Goal: Transaction & Acquisition: Purchase product/service

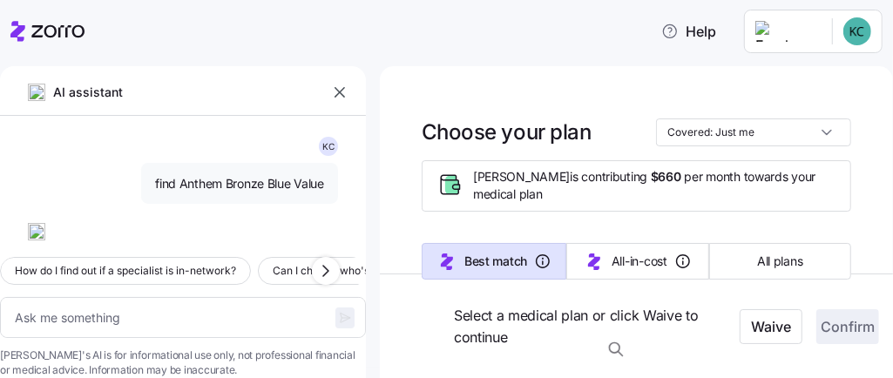
scroll to position [1395, 0]
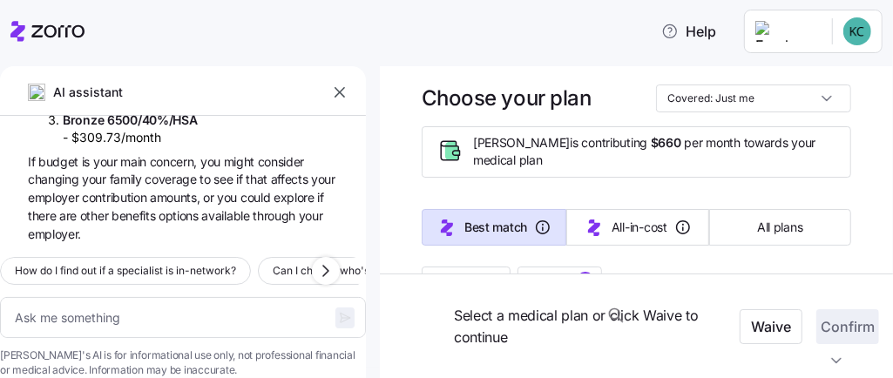
scroll to position [0, 0]
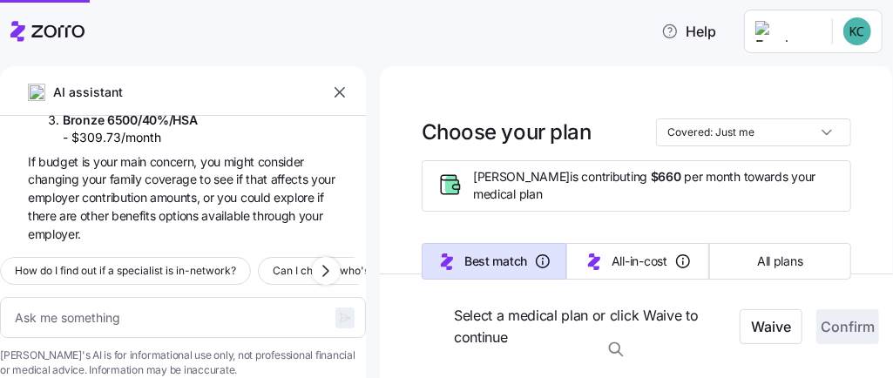
type textarea "x"
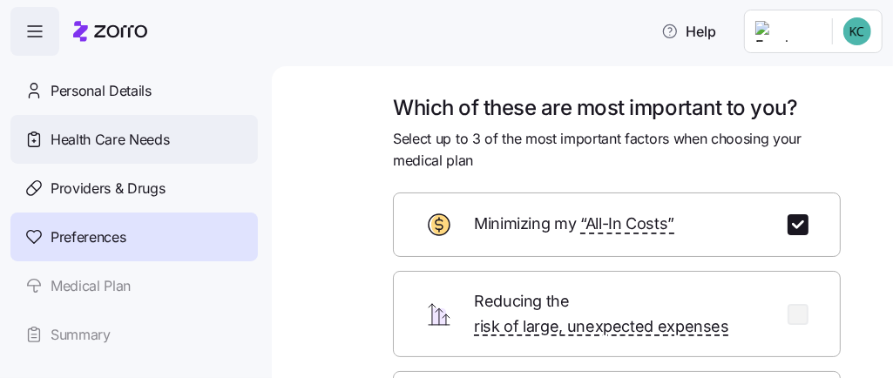
click at [114, 141] on span "Health Care Needs" at bounding box center [110, 140] width 119 height 22
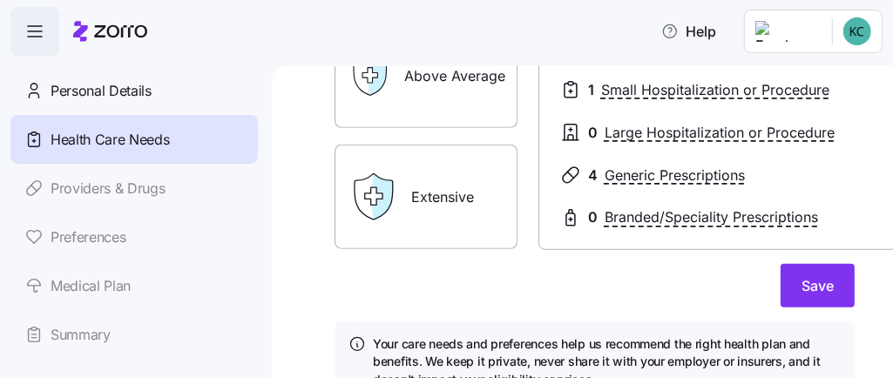
scroll to position [464, 0]
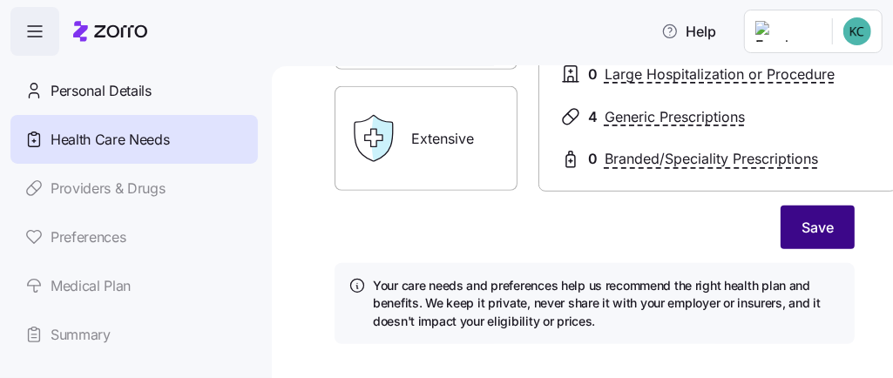
click at [801, 222] on span "Save" at bounding box center [817, 227] width 32 height 21
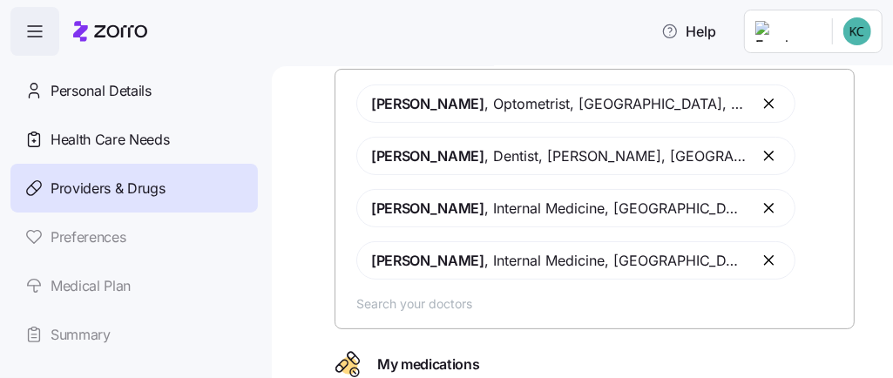
scroll to position [174, 0]
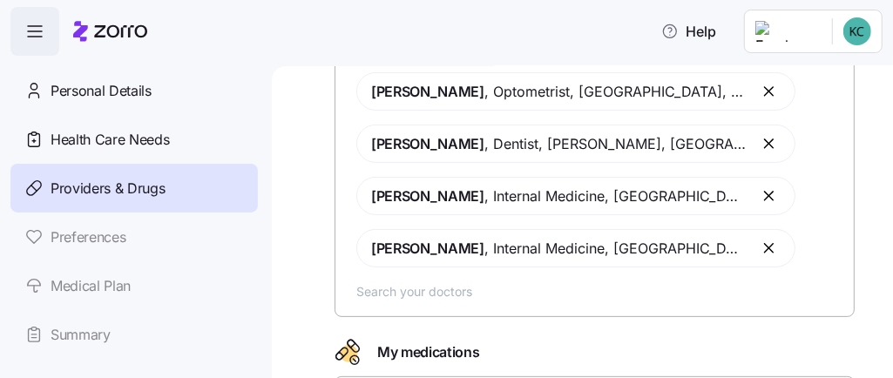
click at [543, 281] on input "text" at bounding box center [599, 290] width 487 height 19
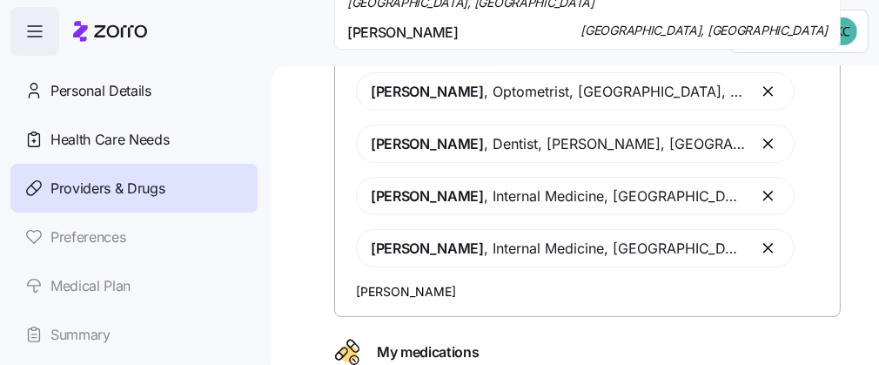
type input "[PERSON_NAME]"
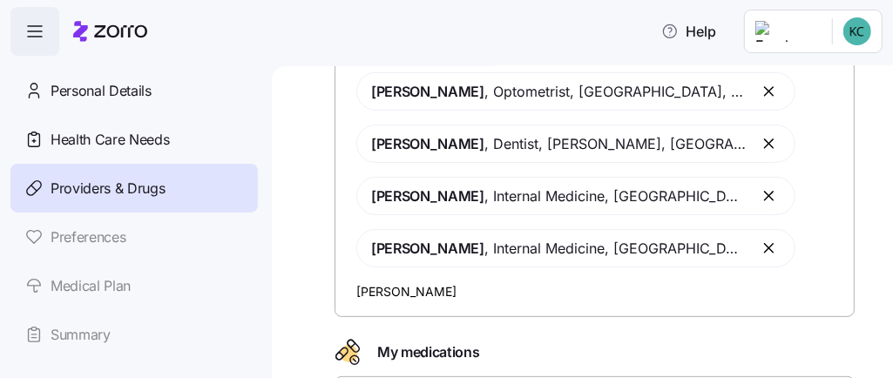
click at [369, 340] on div "My medications" at bounding box center [594, 352] width 520 height 28
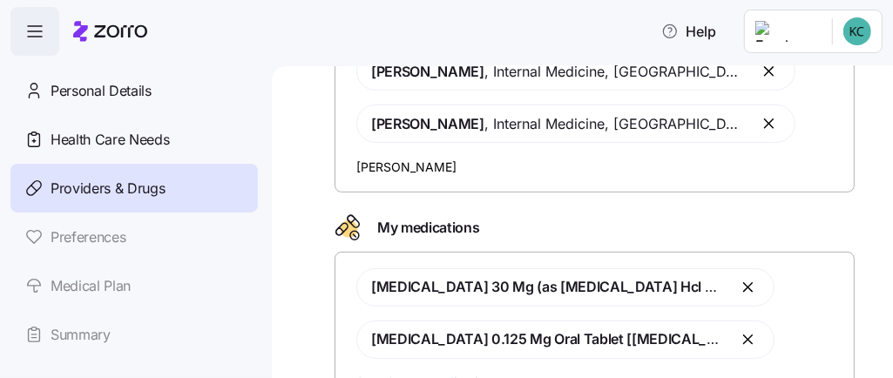
scroll to position [297, 0]
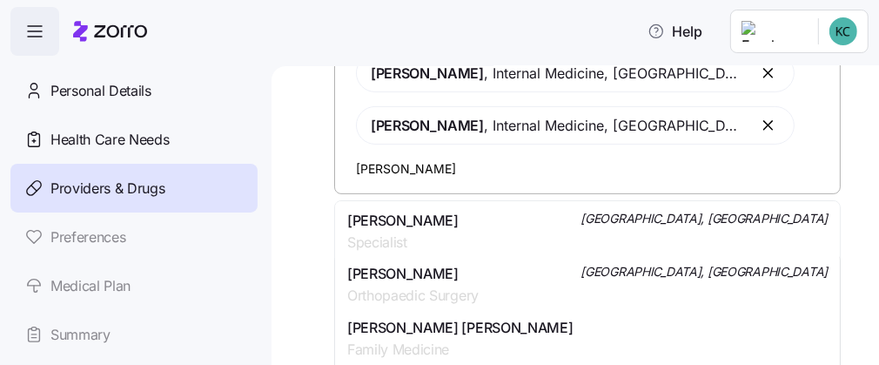
click at [423, 167] on input "[PERSON_NAME]" at bounding box center [593, 167] width 474 height 19
click at [394, 226] on span "[PERSON_NAME]" at bounding box center [402, 221] width 111 height 22
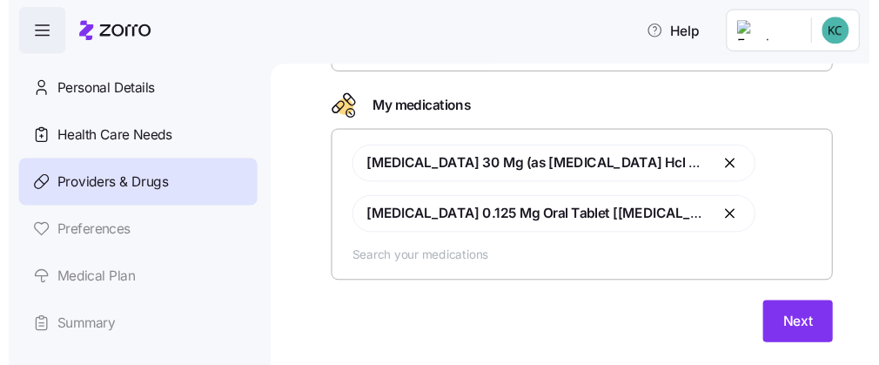
scroll to position [472, 0]
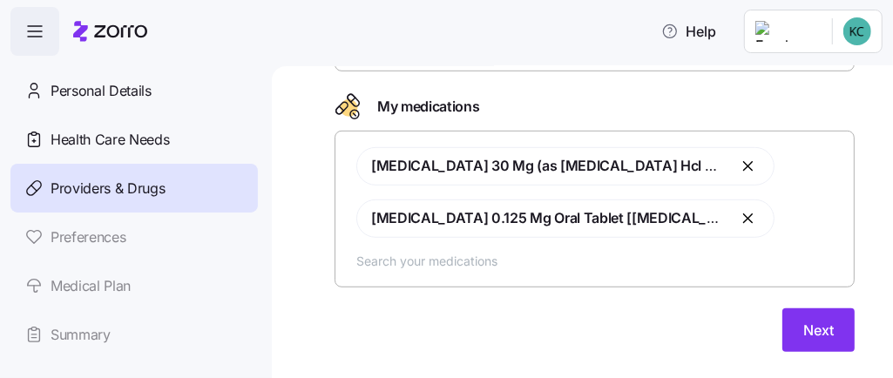
click at [603, 252] on input "text" at bounding box center [599, 261] width 487 height 19
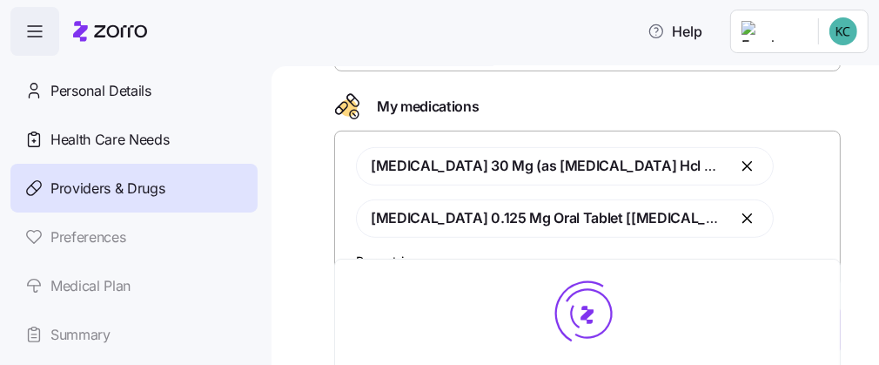
type input "[MEDICAL_DATA]"
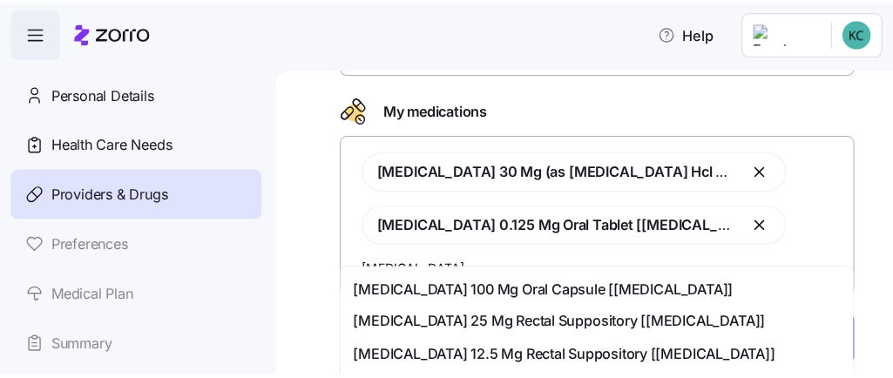
scroll to position [0, 0]
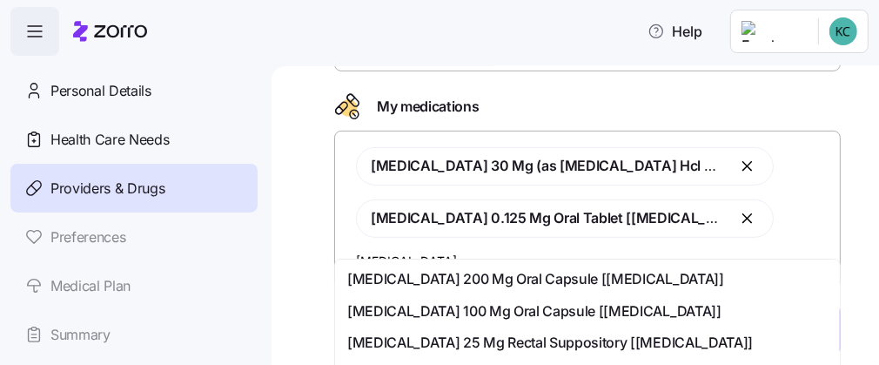
click at [476, 308] on span "[MEDICAL_DATA] 100 Mg Oral Capsule [[MEDICAL_DATA]]" at bounding box center [534, 311] width 374 height 22
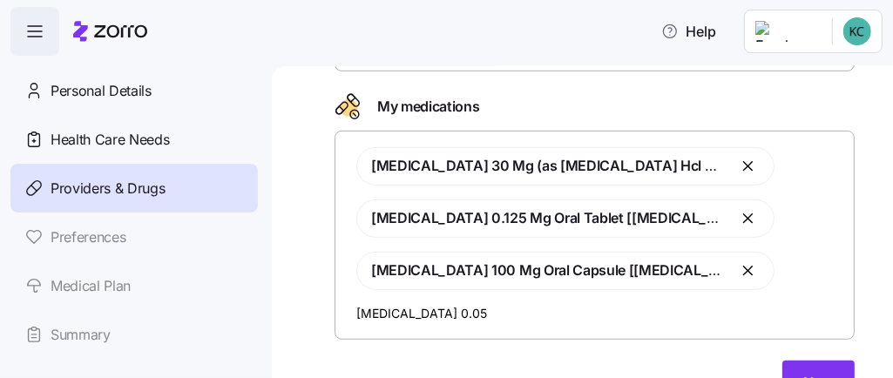
click at [476, 340] on div at bounding box center [594, 350] width 520 height 21
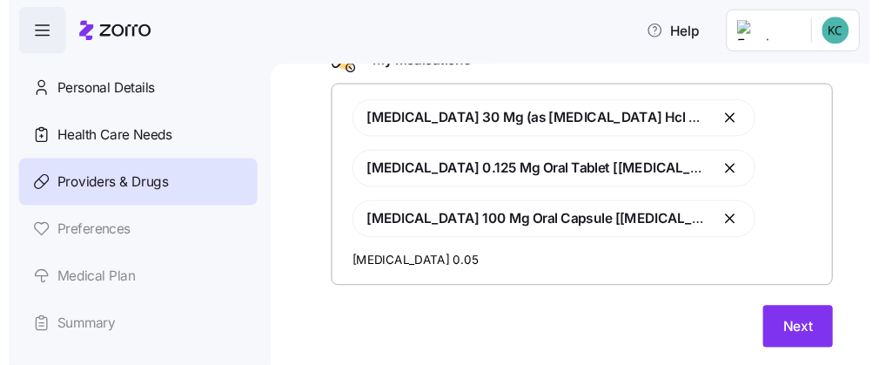
scroll to position [524, 0]
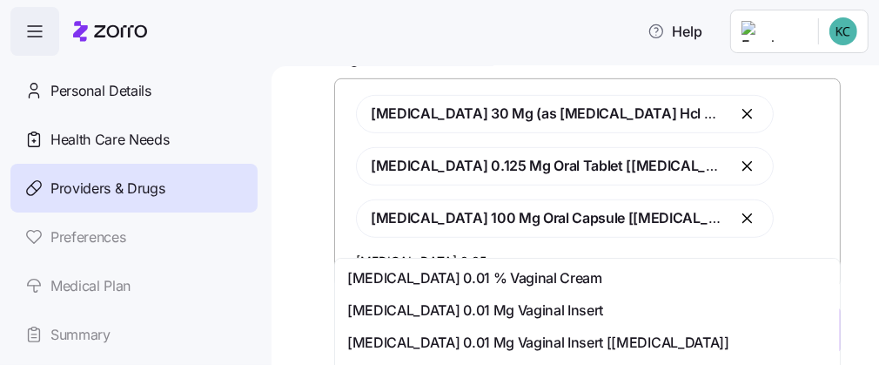
click at [514, 252] on input "[MEDICAL_DATA] 0.05" at bounding box center [593, 261] width 474 height 19
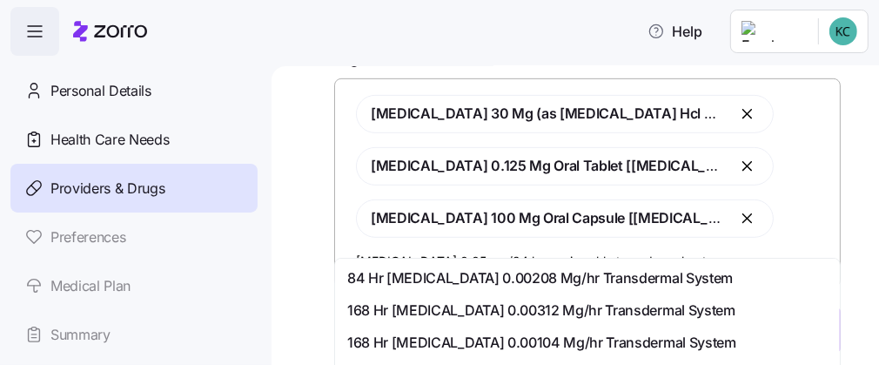
type input "[MEDICAL_DATA] 0.05 mg/24 hr semiweekly transdermal patch"
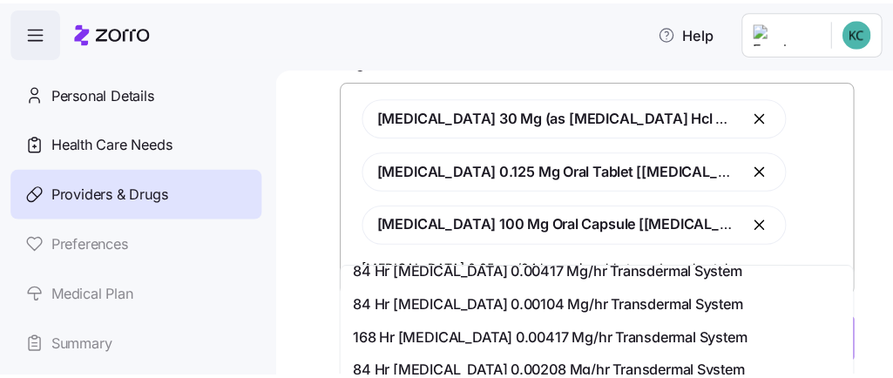
scroll to position [0, 0]
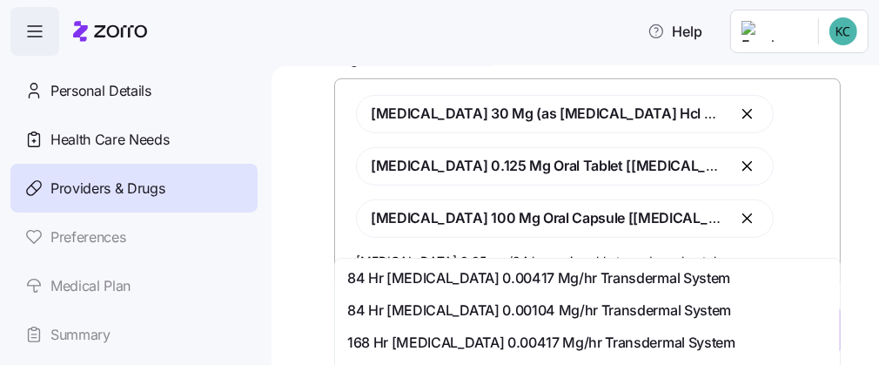
click at [559, 306] on span "84 Hr [MEDICAL_DATA] 0.00104 Mg/hr Transdermal System" at bounding box center [539, 311] width 384 height 22
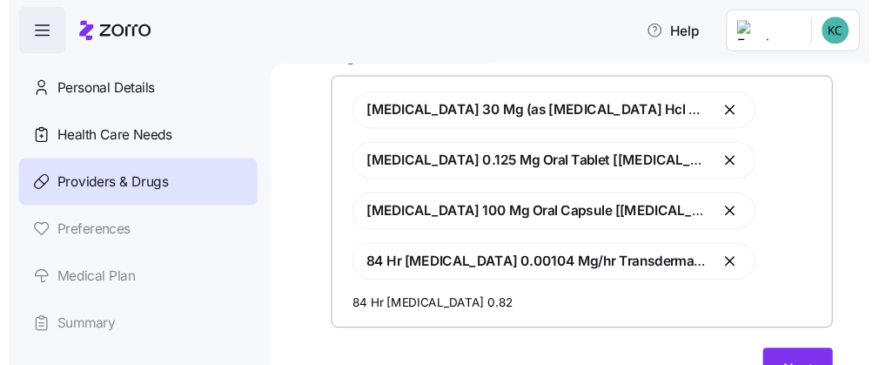
scroll to position [576, 0]
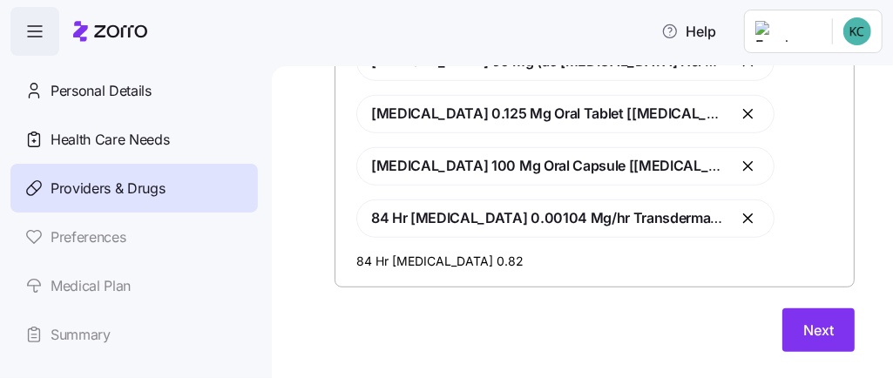
click at [506, 252] on input "84 Hr [MEDICAL_DATA] 0.82" at bounding box center [599, 261] width 487 height 19
click at [825, 285] on body "Help Personal Details Health Care Needs Providers & Drugs Preferences Medical P…" at bounding box center [446, 183] width 893 height 367
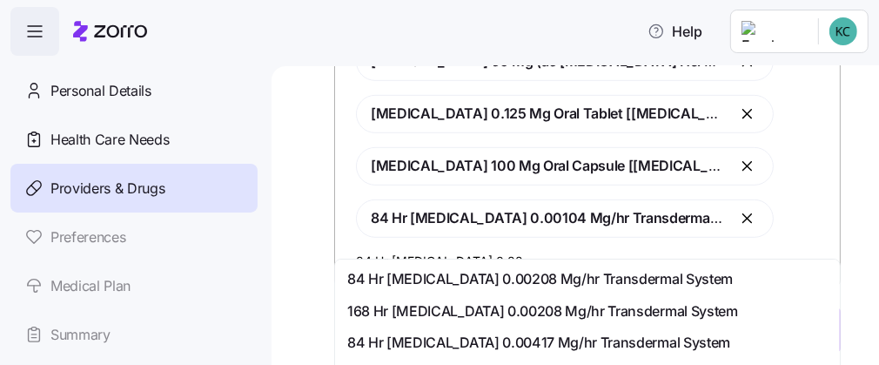
click at [564, 207] on div "[MEDICAL_DATA] 30 Mg (as [MEDICAL_DATA] Hcl 33.7 Mg) Delayed Release Oral Capsu…" at bounding box center [588, 156] width 484 height 249
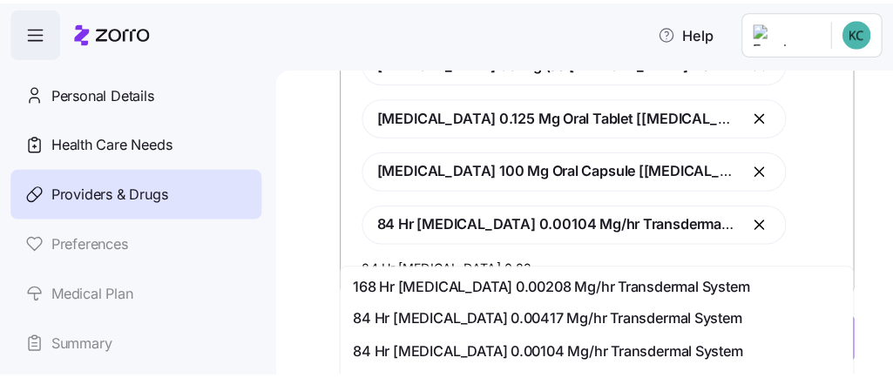
scroll to position [0, 0]
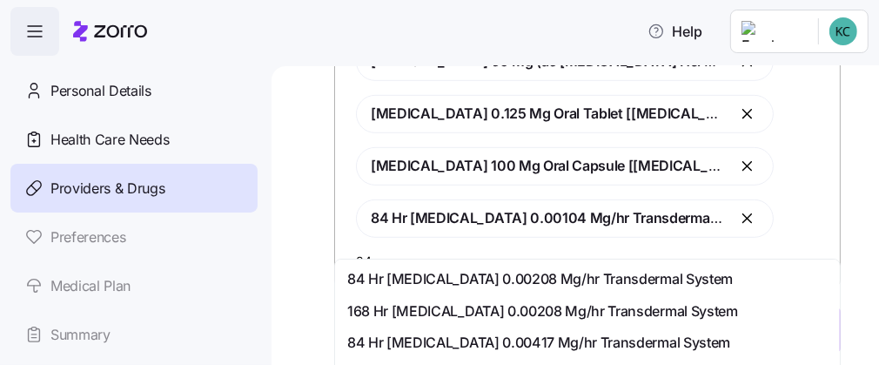
type input "8"
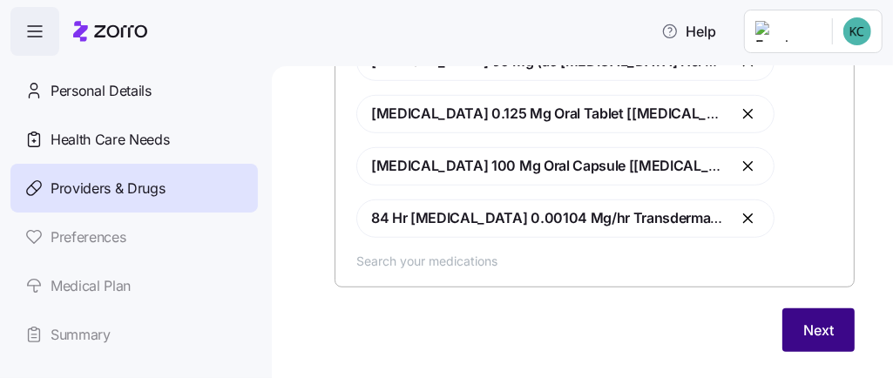
click at [803, 320] on span "Next" at bounding box center [818, 330] width 30 height 21
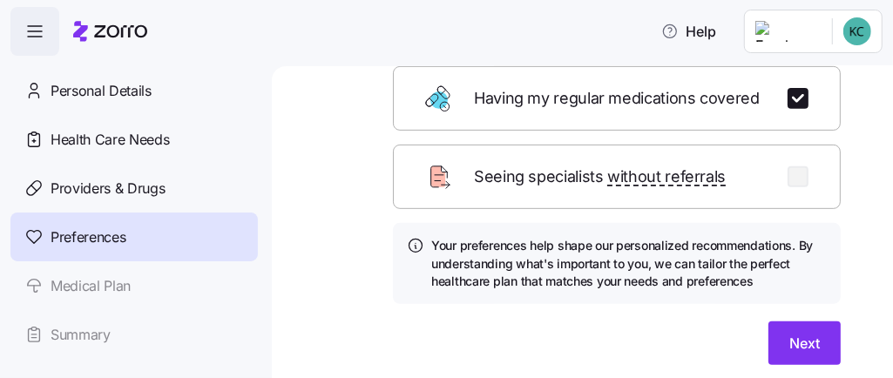
scroll to position [418, 0]
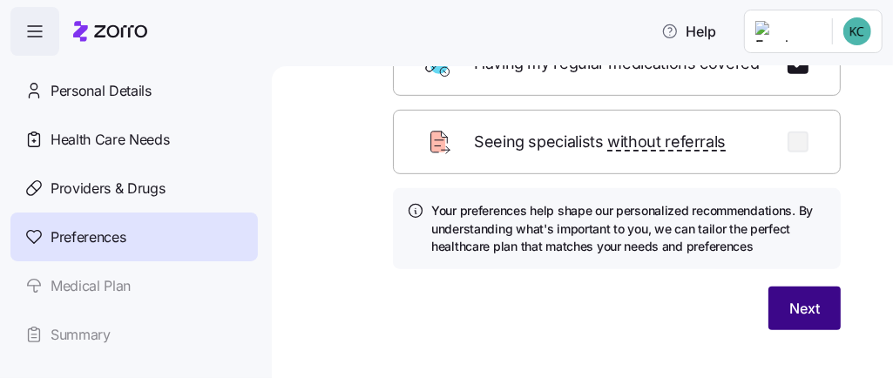
click at [789, 319] on span "Next" at bounding box center [804, 308] width 30 height 21
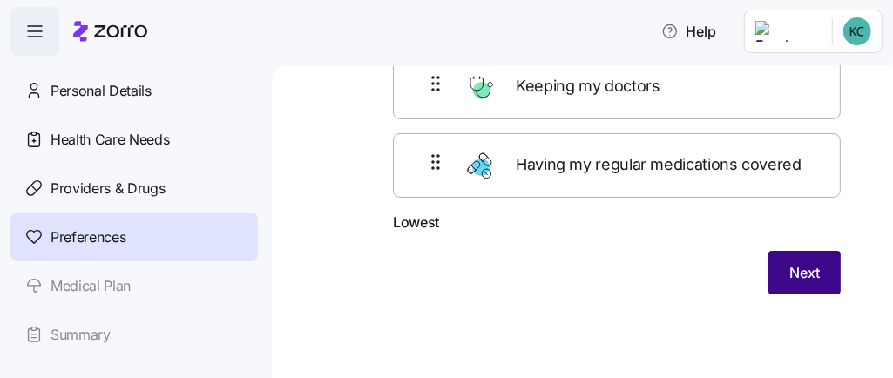
click at [794, 268] on span "Next" at bounding box center [804, 272] width 30 height 21
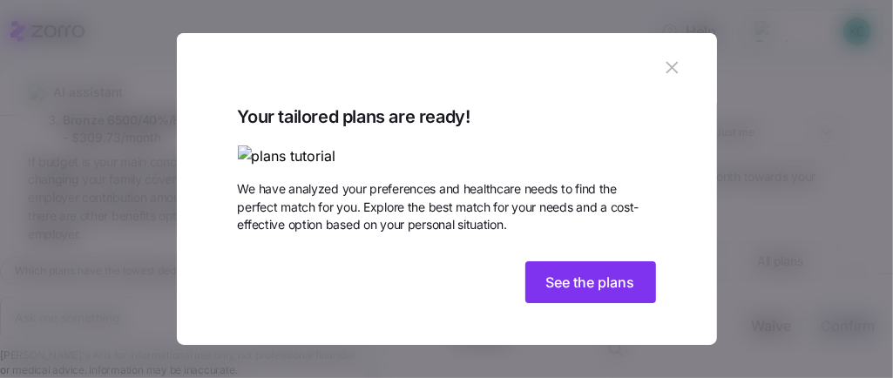
scroll to position [182, 0]
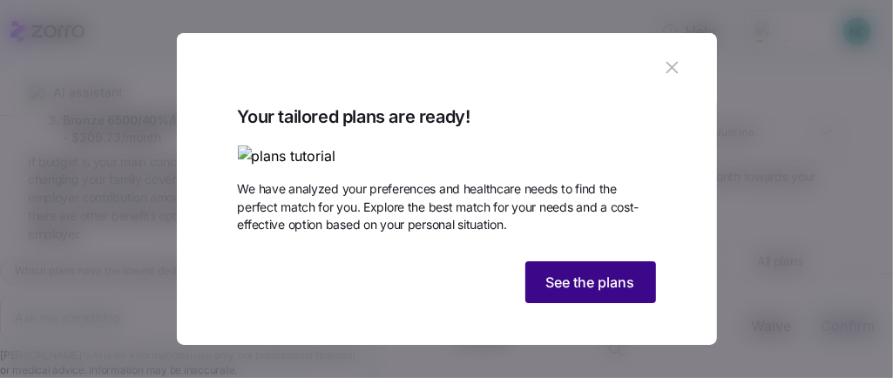
click at [596, 293] on span "See the plans" at bounding box center [590, 282] width 89 height 21
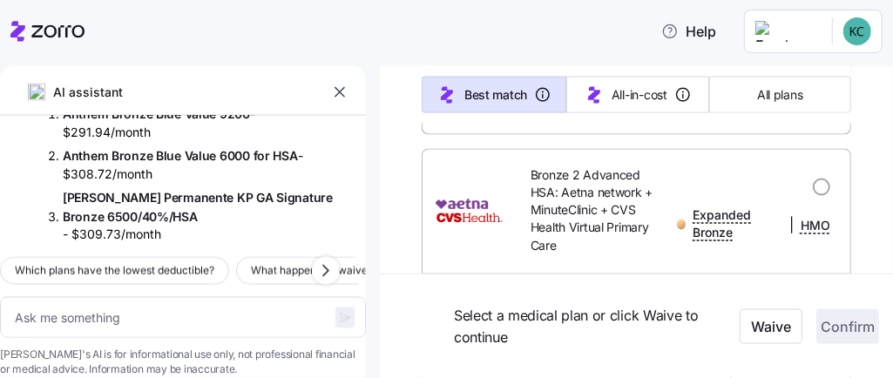
scroll to position [4712, 0]
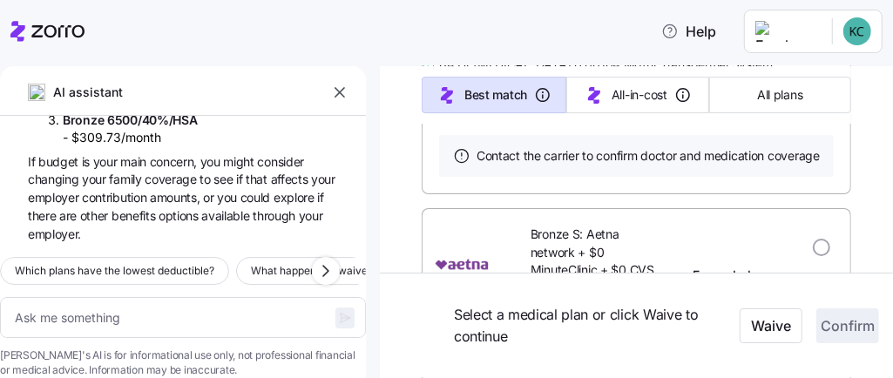
scroll to position [6408, 0]
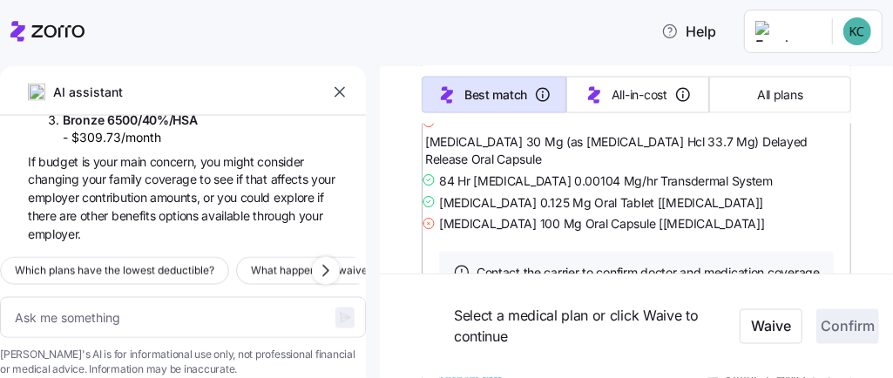
type textarea "x"
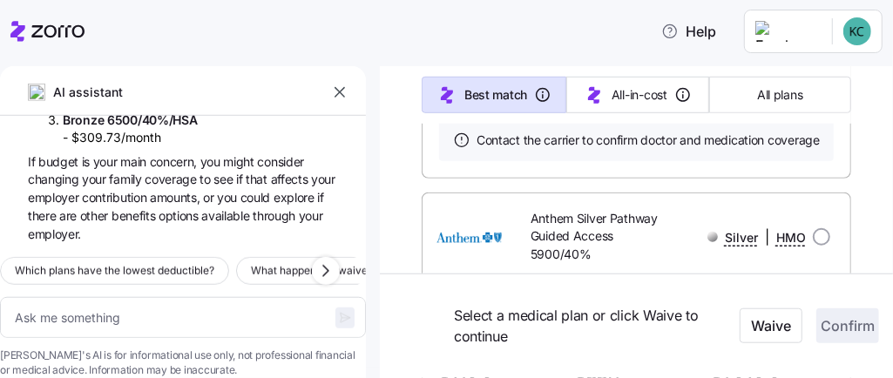
scroll to position [7045, 0]
